Goal: Task Accomplishment & Management: Complete application form

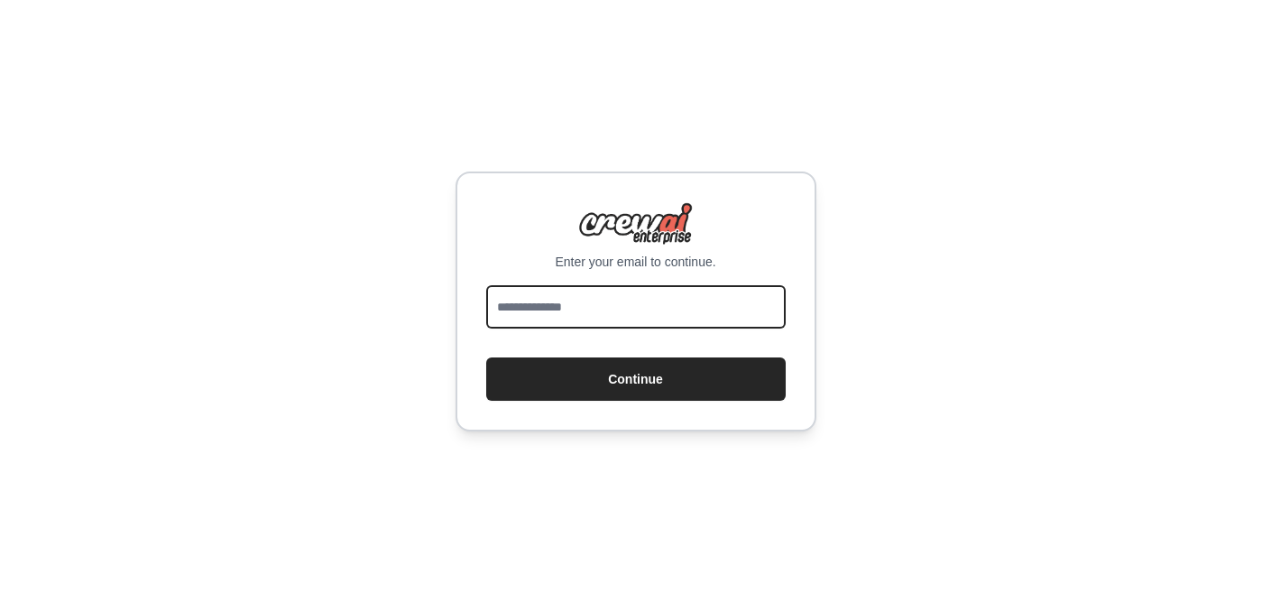
click at [583, 300] on input "email" at bounding box center [636, 306] width 300 height 43
